Goal: Information Seeking & Learning: Learn about a topic

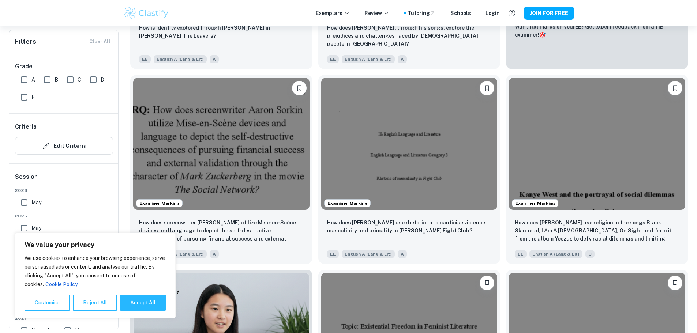
scroll to position [317, 0]
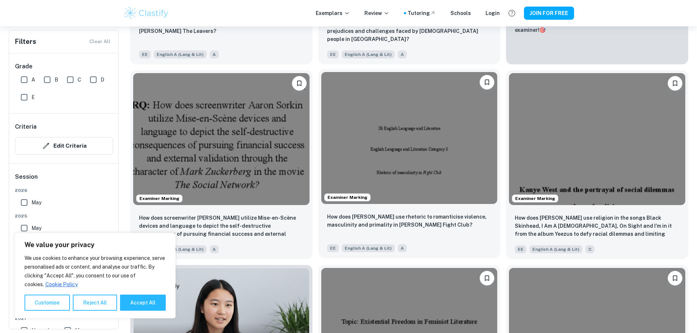
click at [321, 84] on img at bounding box center [409, 138] width 176 height 132
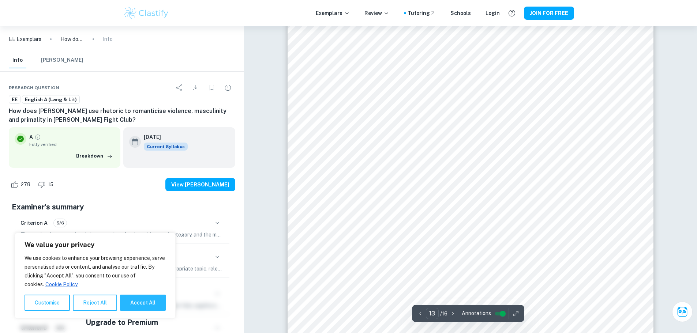
scroll to position [5952, 0]
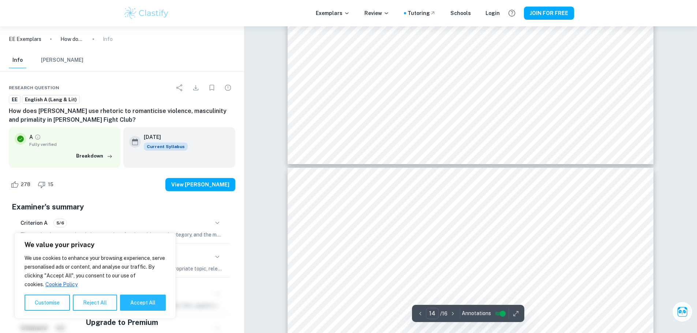
type input "13"
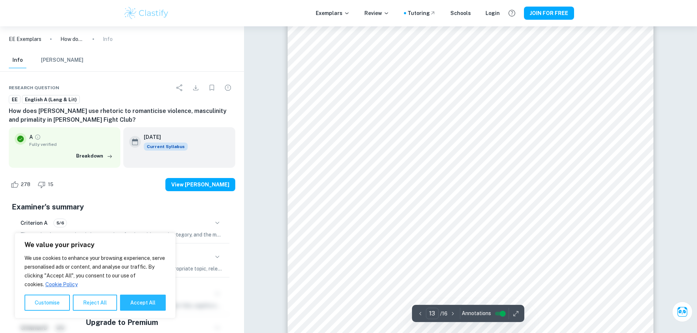
scroll to position [6051, 0]
